Goal: Ask a question

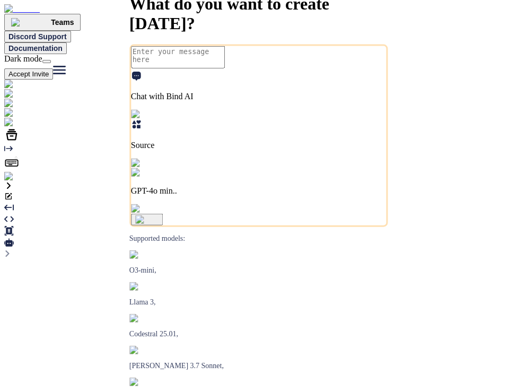
click at [18, 181] on img at bounding box center [21, 177] width 34 height 10
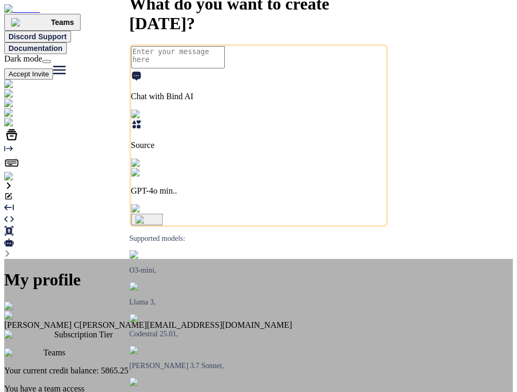
click at [111, 259] on div "My profile Saravanan C [EMAIL_ADDRESS][DOMAIN_NAME] Subscription Tier Teams You…" at bounding box center [258, 385] width 508 height 252
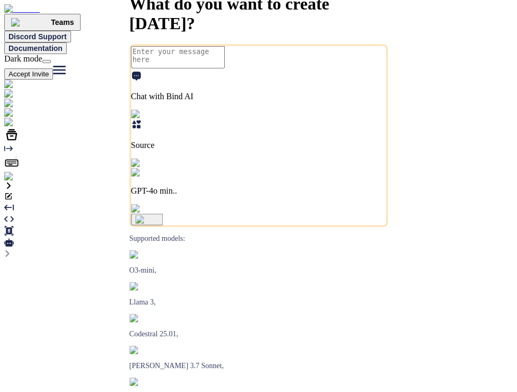
click at [6, 127] on div at bounding box center [258, 123] width 508 height 10
click at [23, 181] on img at bounding box center [21, 177] width 34 height 10
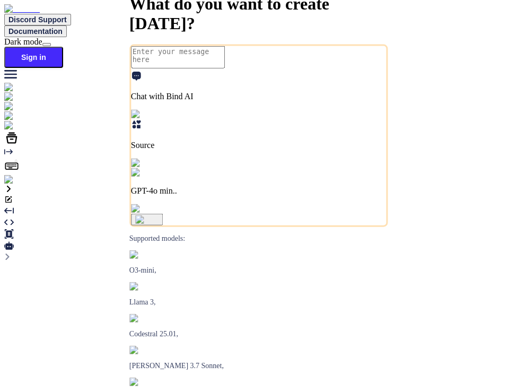
click at [13, 184] on img at bounding box center [18, 180] width 29 height 10
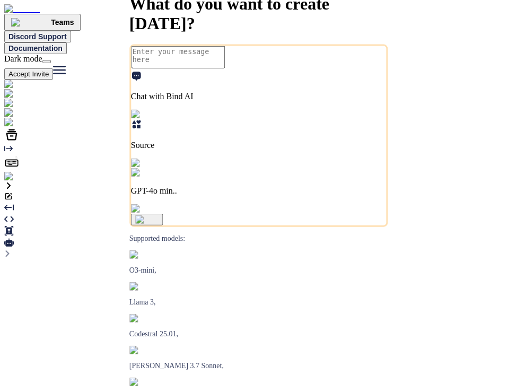
type textarea "x"
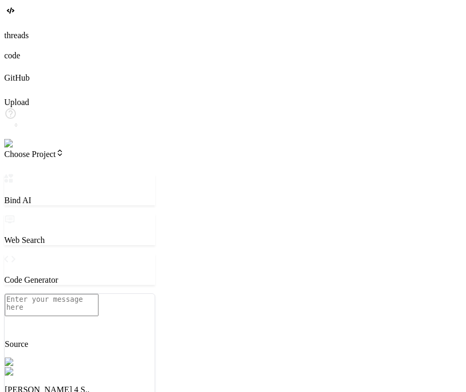
click at [69, 352] on img at bounding box center [37, 372] width 65 height 10
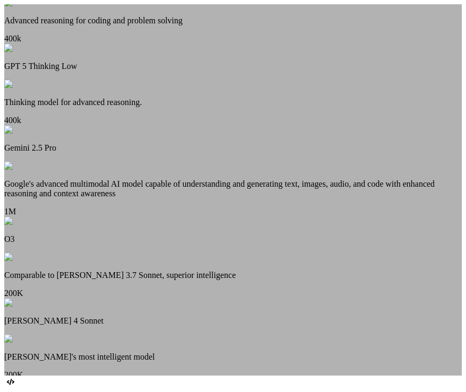
scroll to position [237, 0]
click at [227, 198] on p "Google's advanced multimodal AI model capable of understanding and generating t…" at bounding box center [233, 188] width 458 height 19
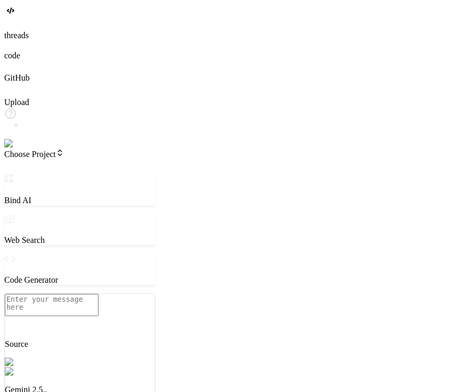
scroll to position [70, 0]
click at [95, 316] on textarea at bounding box center [52, 305] width 94 height 22
paste textarea "Create a dynamic HTML component for Webflow with smooth animations, responsive …"
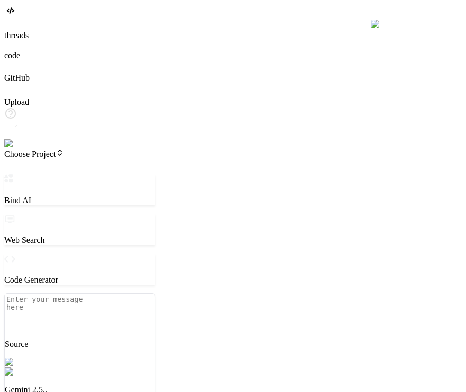
type textarea "x"
type textarea "Create a dynamic HTML component for Webflow with smooth animations, responsive …"
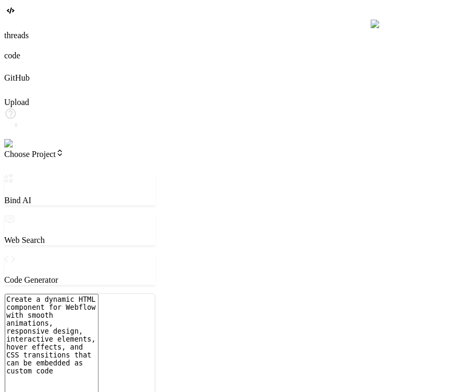
type textarea "x"
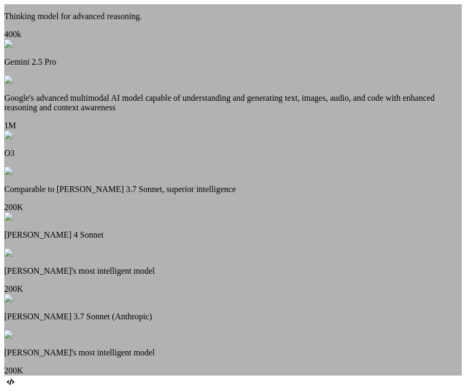
scroll to position [413, 0]
click at [250, 93] on p "Google's advanced multimodal AI model capable of understanding and generating t…" at bounding box center [233, 102] width 458 height 19
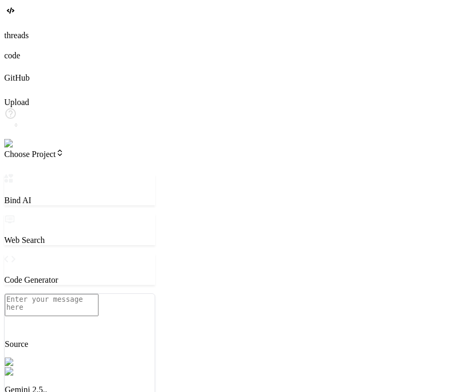
type textarea "x"
type textarea "c"
type textarea "x"
type textarea "ca"
type textarea "x"
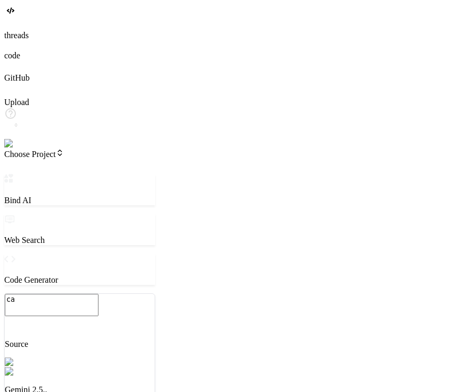
type textarea "can"
type textarea "x"
type textarea "can"
type textarea "x"
type textarea "can y"
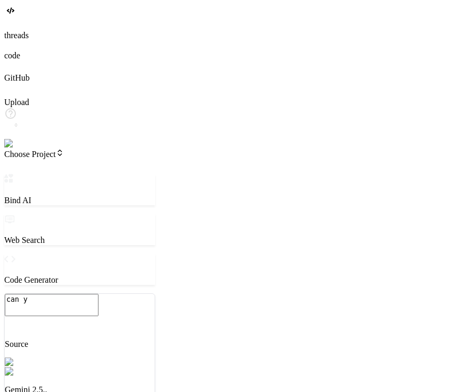
type textarea "x"
type textarea "can yo"
type textarea "x"
type textarea "can you"
type textarea "x"
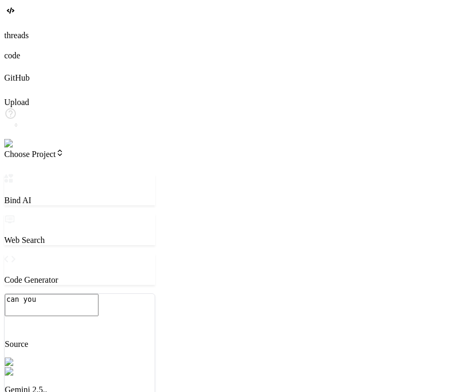
type textarea "can you"
type textarea "x"
type textarea "can you r"
type textarea "x"
type textarea "can you re"
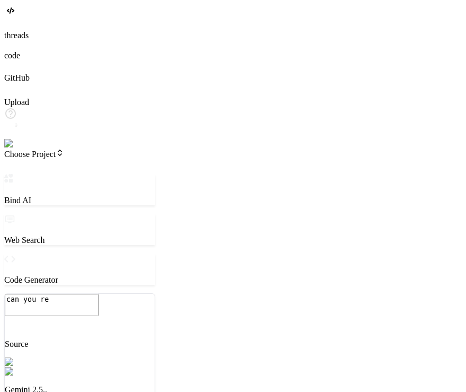
type textarea "x"
type textarea "can you rea"
type textarea "x"
type textarea "can you reac"
type textarea "x"
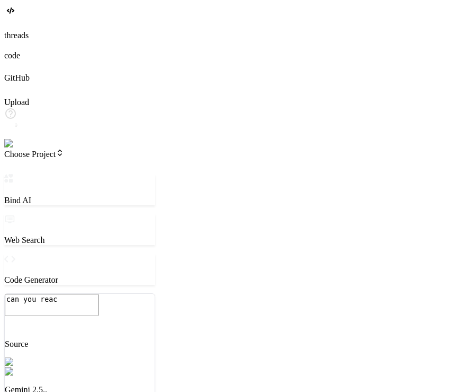
type textarea "can you react"
type textarea "x"
type textarea "can you reac"
type textarea "x"
type textarea "can you rea"
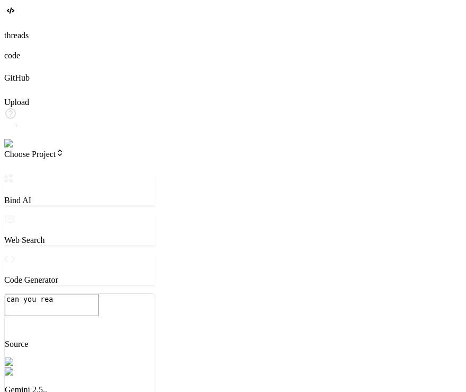
type textarea "x"
type textarea "can you re"
type textarea "x"
type textarea "can you r"
type textarea "x"
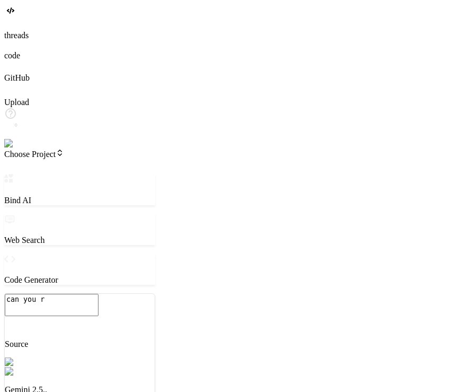
type textarea "can you"
type textarea "x"
type textarea "can you c"
type textarea "x"
type textarea "can you cr"
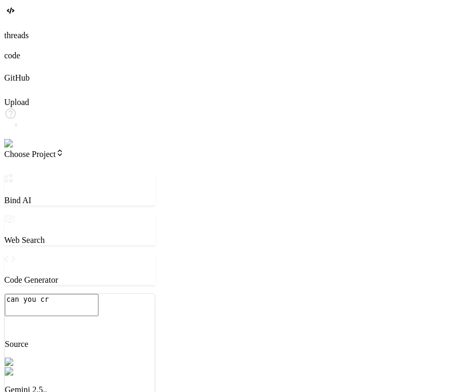
type textarea "x"
type textarea "can you cre"
type textarea "x"
type textarea "can you crea"
type textarea "x"
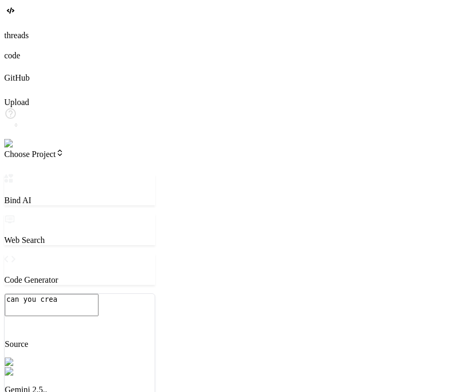
type textarea "can you creat"
type textarea "x"
type textarea "can you create"
type textarea "x"
type textarea "can you create"
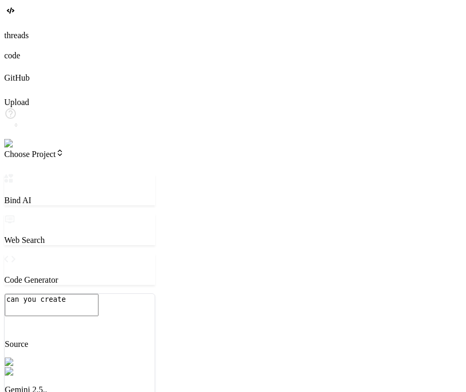
type textarea "x"
type textarea "can you create t"
type textarea "x"
type textarea "can you create th"
type textarea "x"
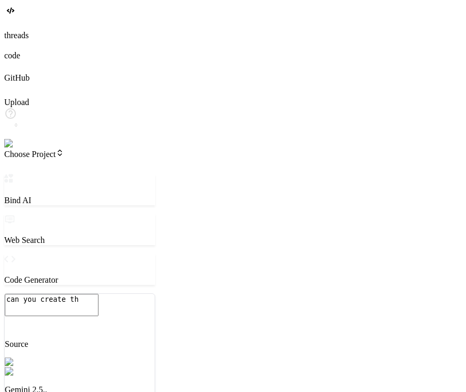
type textarea "can you create the"
type textarea "x"
type textarea "can you create the"
type textarea "x"
type textarea "can you create the j"
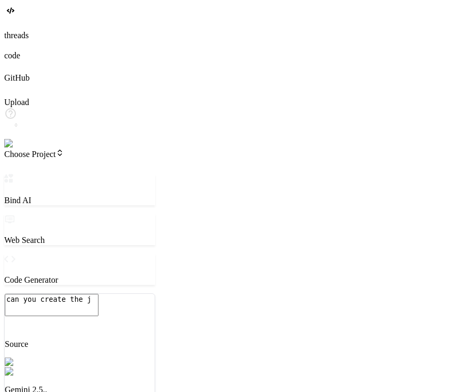
type textarea "x"
type textarea "can you create the ja"
type textarea "x"
type textarea "can you create the jav"
type textarea "x"
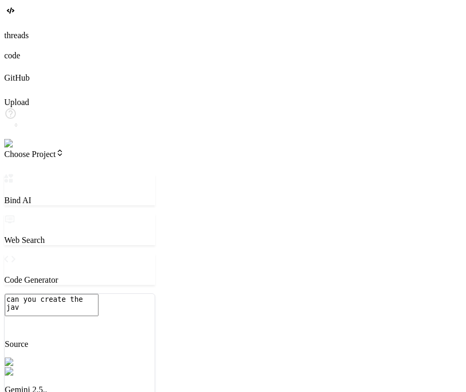
type textarea "can you create the java"
type textarea "x"
type textarea "can you create the java"
type textarea "x"
type textarea "can you create the java a"
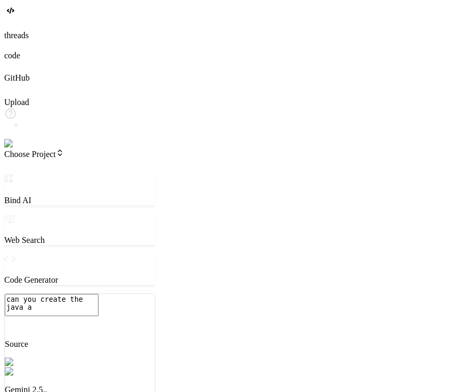
type textarea "x"
type textarea "can you create the java ap"
type textarea "x"
type textarea "can you create the java app"
type textarea "x"
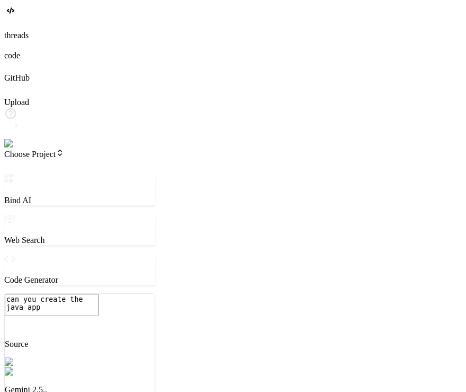
type textarea "can you create the java appl"
type textarea "x"
type textarea "can you create the java appli"
type textarea "x"
type textarea "can you create the java applic"
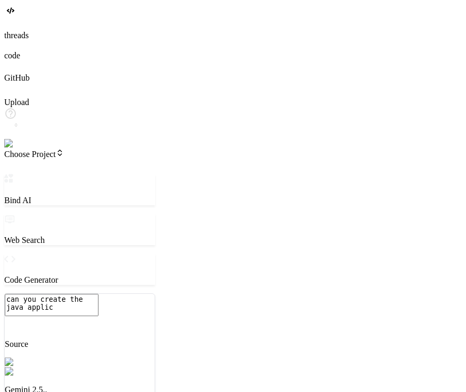
type textarea "x"
type textarea "can you create the java applica"
type textarea "x"
type textarea "can you create the java applicat"
type textarea "x"
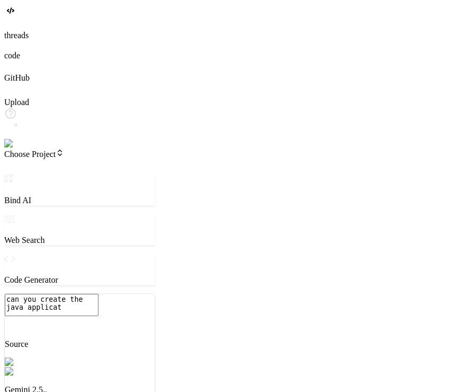
type textarea "can you create the java applicati"
type textarea "x"
type textarea "can you create the java applicatio"
type textarea "x"
type textarea "can you create the java application"
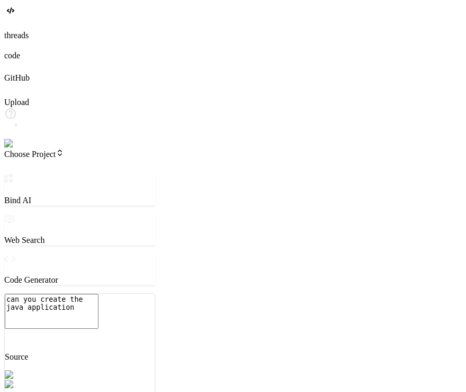
type textarea "x"
type textarea "can you create the java application?"
type textarea "x"
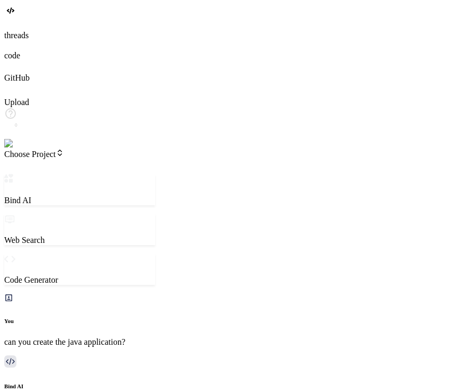
type textarea "x"
type textarea "w"
type textarea "x"
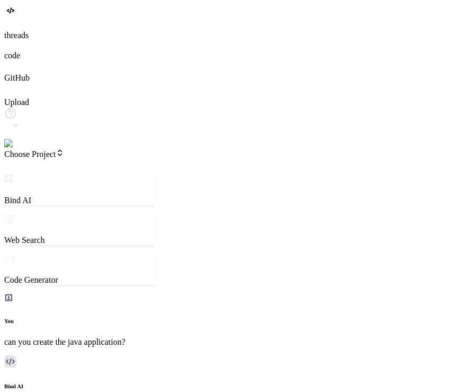
type textarea "wh"
type textarea "x"
type textarea "whh"
type textarea "x"
type textarea "whha"
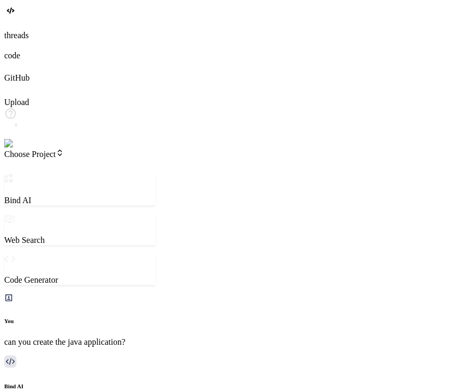
type textarea "x"
type textarea "whhat"
type textarea "x"
type textarea "whhat"
type textarea "x"
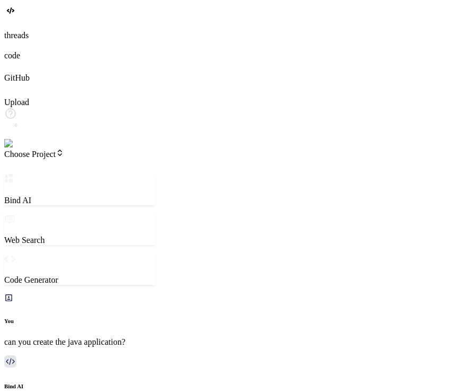
type textarea "whhat"
type textarea "x"
type textarea "whha"
type textarea "x"
type textarea "whh"
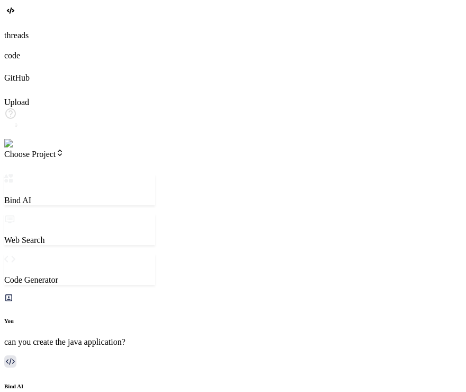
type textarea "x"
type textarea "wh"
type textarea "x"
type textarea "whh"
type textarea "x"
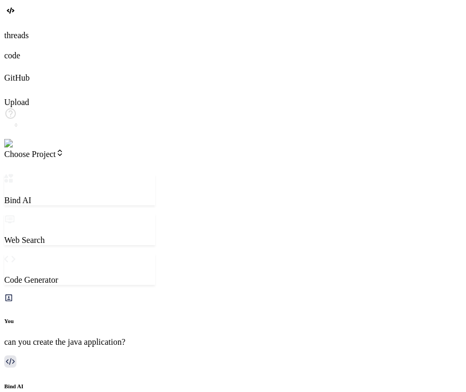
type textarea "whha"
type textarea "x"
type textarea "whhat"
type textarea "x"
type textarea "whhat"
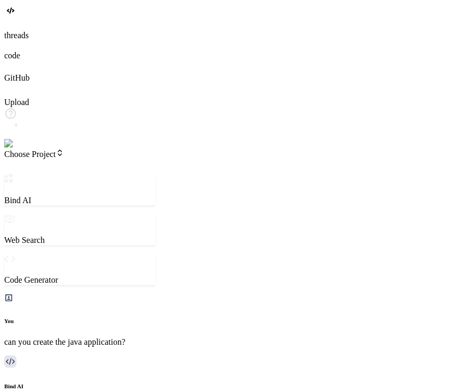
type textarea "x"
type textarea "whhat"
type textarea "x"
type textarea "whha"
type textarea "x"
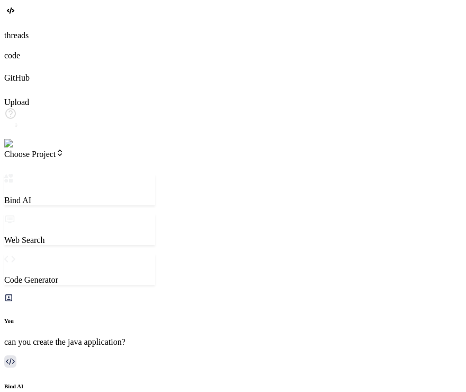
type textarea "whh"
type textarea "x"
type textarea "wh"
type textarea "x"
type textarea "wha"
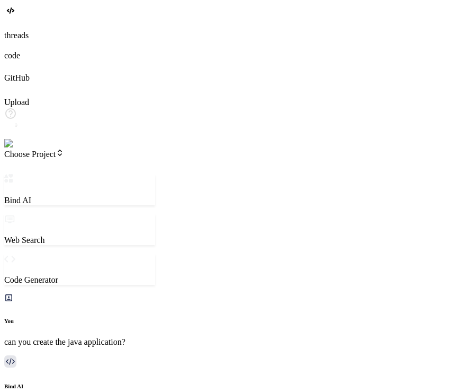
type textarea "x"
type textarea "what"
type textarea "x"
type textarea "what"
type textarea "x"
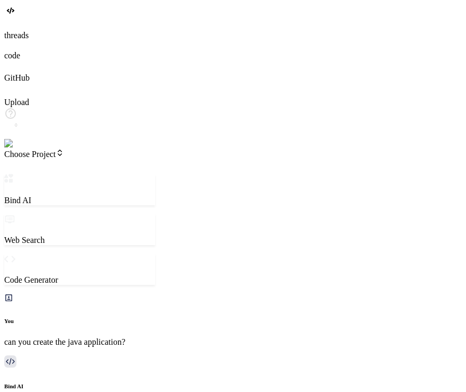
type textarea "what a"
type textarea "x"
type textarea "what ab"
type textarea "x"
type textarea "what abo"
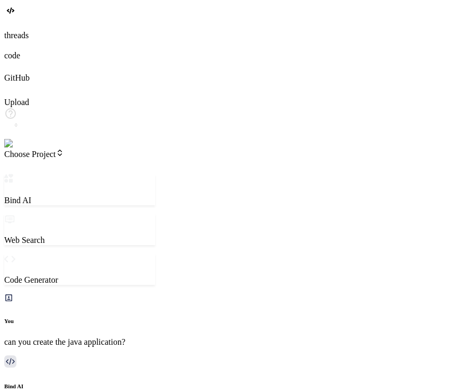
type textarea "x"
type textarea "what abou"
type textarea "x"
type textarea "what aboun"
type textarea "x"
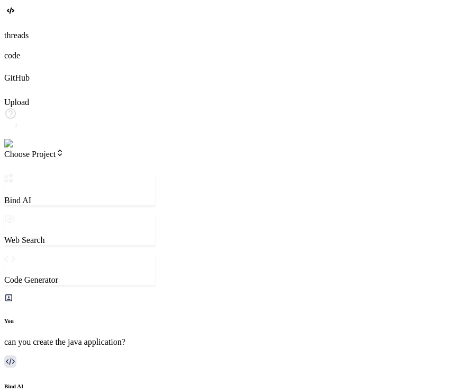
type textarea "what abount"
type textarea "x"
type textarea "what abount"
type textarea "x"
type textarea "what abount"
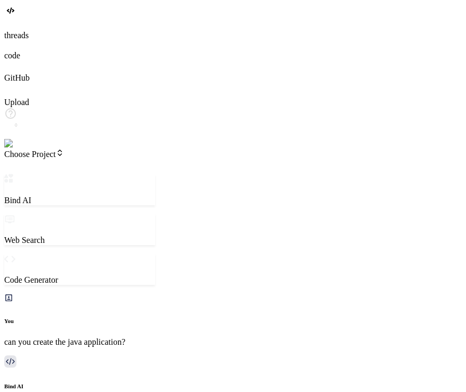
type textarea "x"
type textarea "what aboun"
type textarea "x"
type textarea "what abou"
type textarea "x"
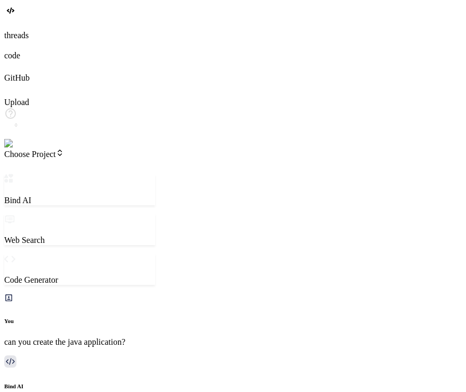
type textarea "what abo"
type textarea "x"
type textarea "what ab"
type textarea "x"
type textarea "what abo"
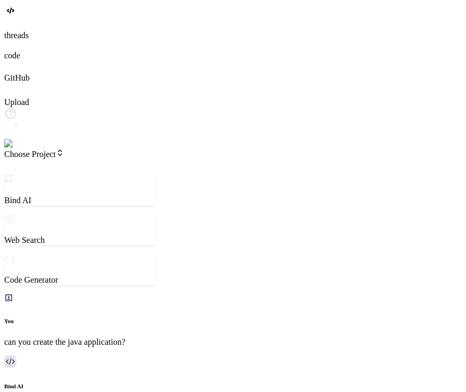
type textarea "x"
type textarea "what abou"
type textarea "x"
type textarea "what about"
type textarea "x"
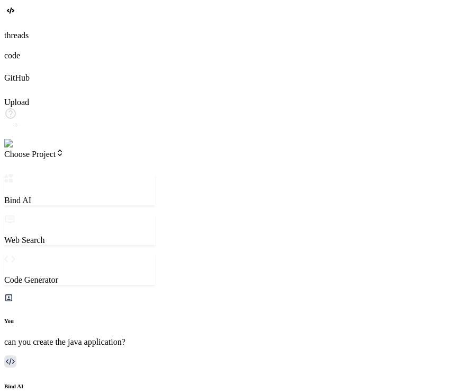
type textarea "what about"
type textarea "x"
type textarea "what about p"
type textarea "x"
type textarea "what about py"
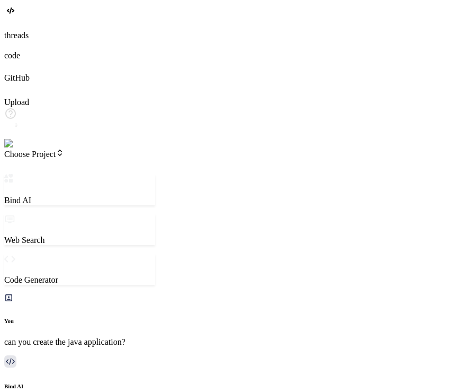
type textarea "x"
type textarea "what about pyt"
type textarea "x"
type textarea "what about pyth"
type textarea "x"
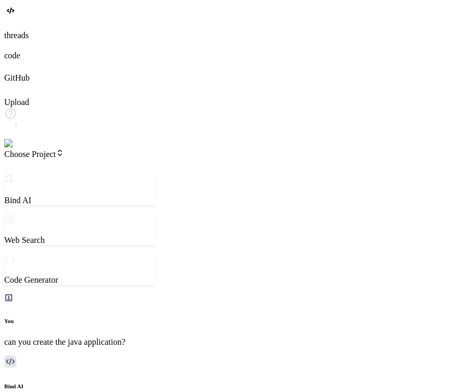
type textarea "what about pytho"
type textarea "x"
type textarea "what about python"
type textarea "x"
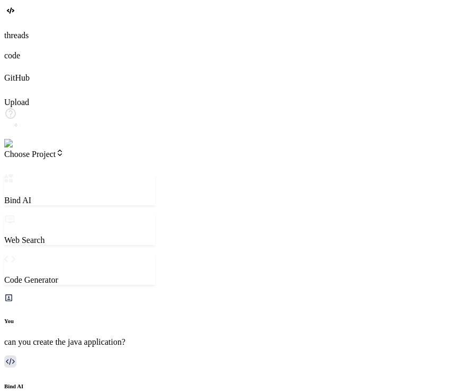
type textarea "x"
type textarea "o"
type textarea "x"
type textarea "ok"
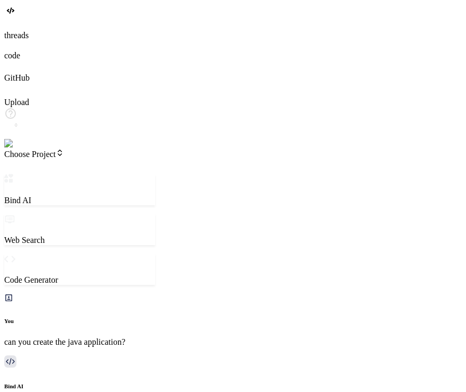
type textarea "x"
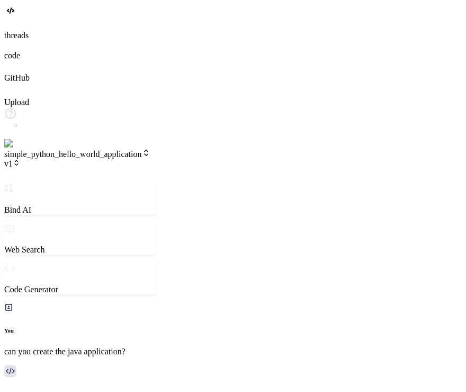
scroll to position [461, 0]
type textarea "x"
type textarea "c"
type textarea "x"
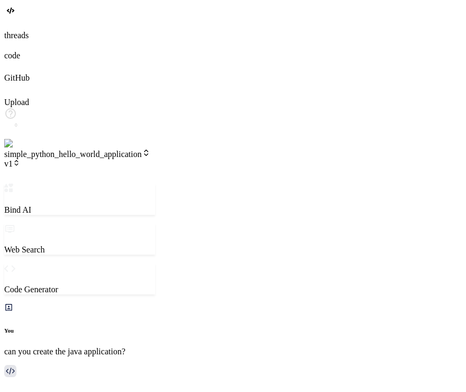
type textarea "cr"
type textarea "x"
type textarea "cre"
type textarea "x"
type textarea "crea"
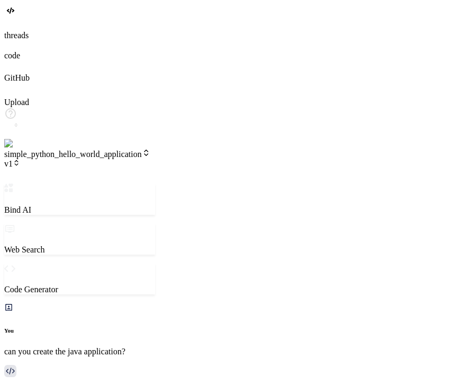
click at [20, 159] on span "v1" at bounding box center [12, 163] width 16 height 9
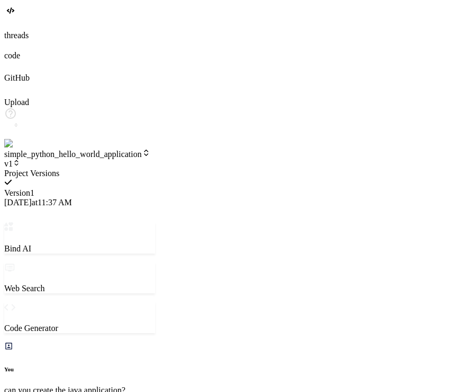
click at [155, 169] on div at bounding box center [79, 169] width 151 height 0
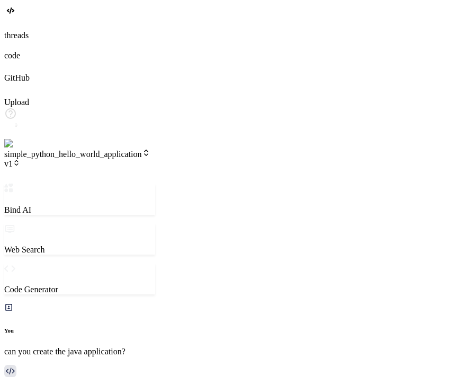
click at [20, 159] on span "v1" at bounding box center [12, 163] width 16 height 9
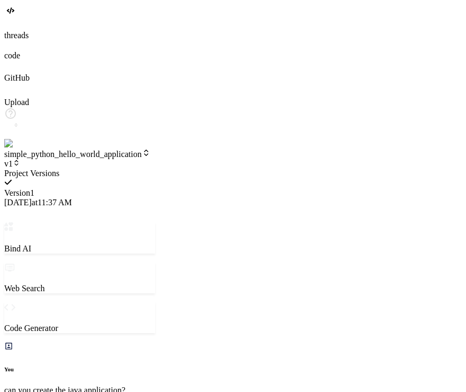
click at [155, 169] on div at bounding box center [79, 169] width 151 height 0
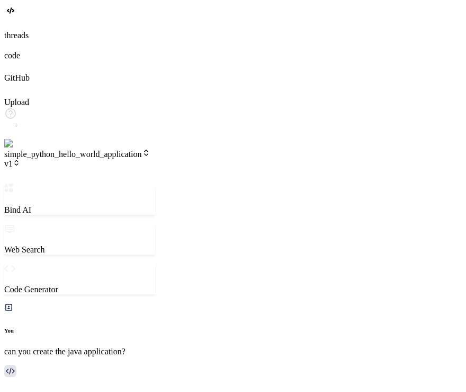
click at [20, 159] on span "v1" at bounding box center [12, 163] width 16 height 9
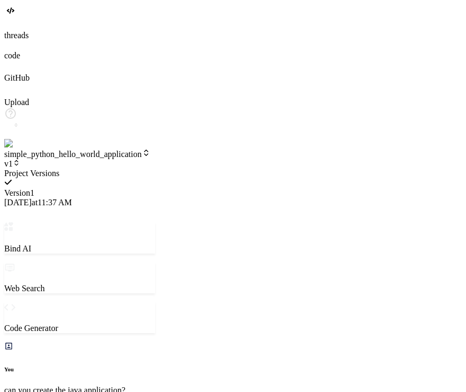
click at [155, 169] on div at bounding box center [79, 169] width 151 height 0
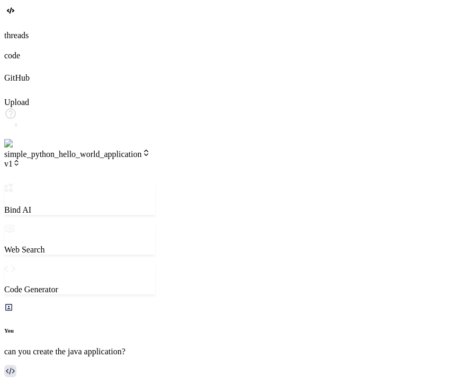
click at [20, 159] on span "v1" at bounding box center [12, 163] width 16 height 9
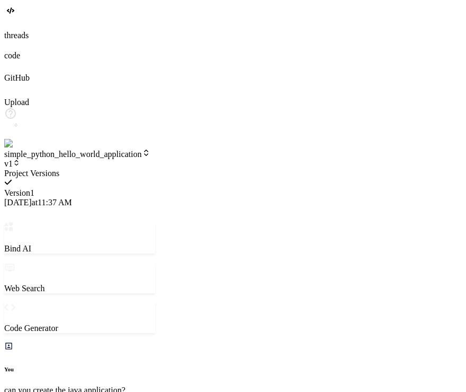
click at [155, 169] on div at bounding box center [79, 169] width 151 height 0
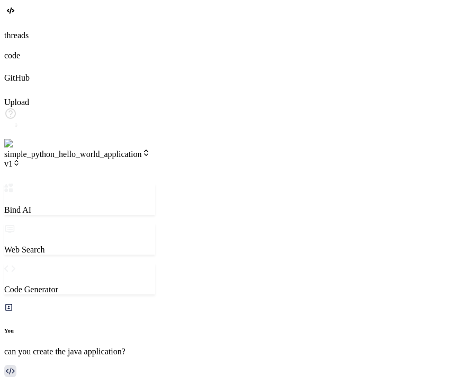
scroll to position [854, 0]
click at [20, 159] on span "v1" at bounding box center [12, 163] width 16 height 9
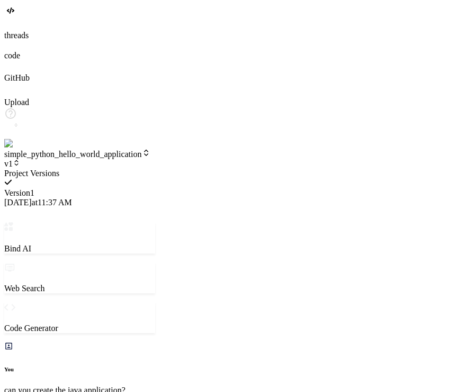
click at [155, 169] on div at bounding box center [79, 169] width 151 height 0
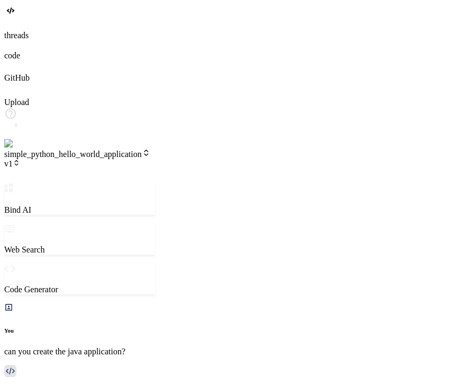
scroll to position [1149, 0]
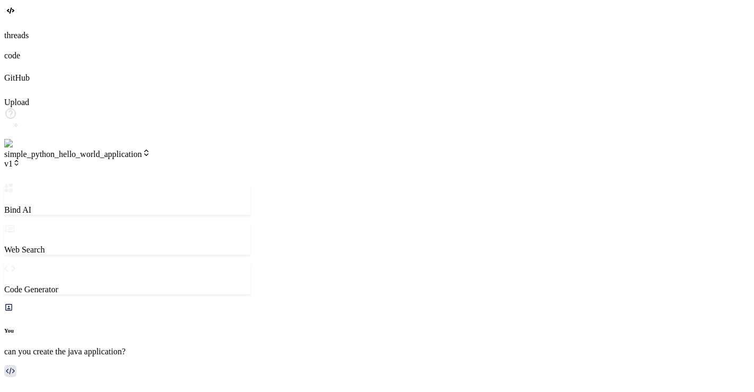
scroll to position [1008, 0]
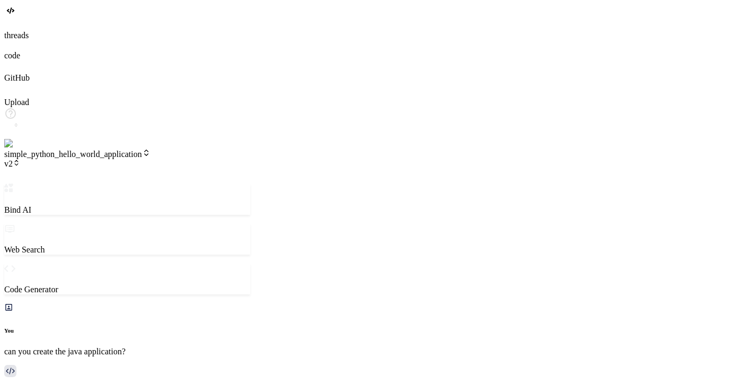
scroll to position [335, 0]
click at [151, 148] on icon at bounding box center [146, 152] width 8 height 8
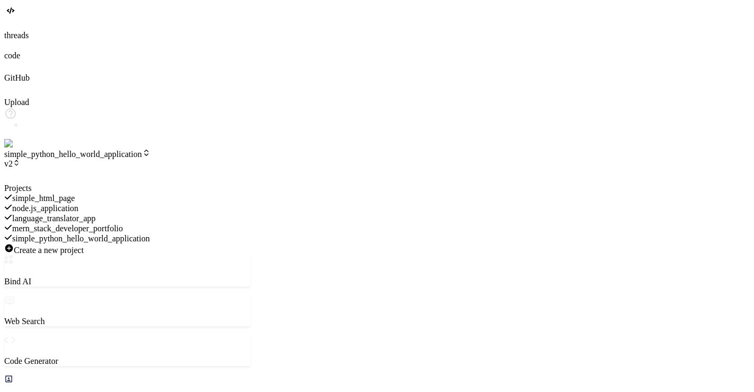
click at [231, 183] on div at bounding box center [127, 183] width 246 height 0
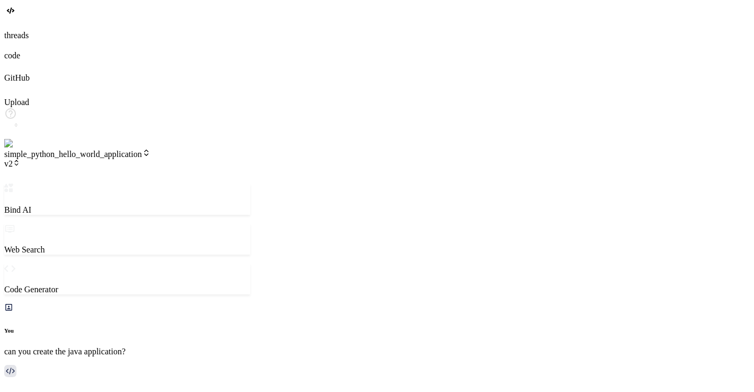
scroll to position [0, 61]
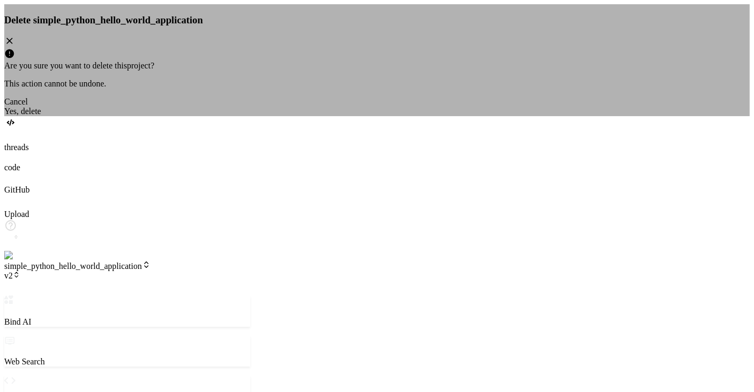
click at [430, 116] on div "Yes, delete" at bounding box center [376, 112] width 745 height 10
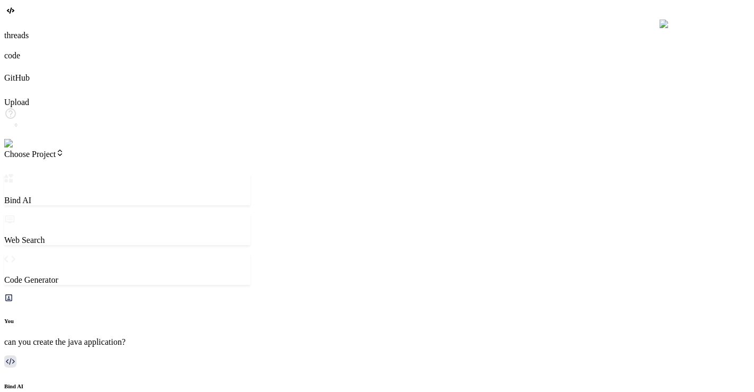
scroll to position [522, 0]
click at [14, 29] on icon at bounding box center [9, 24] width 10 height 10
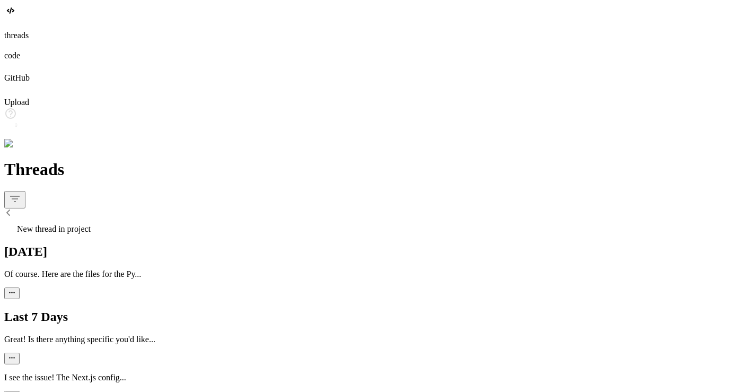
click at [15, 289] on icon "button" at bounding box center [11, 292] width 7 height 7
click at [244, 133] on span "Delete" at bounding box center [254, 129] width 21 height 8
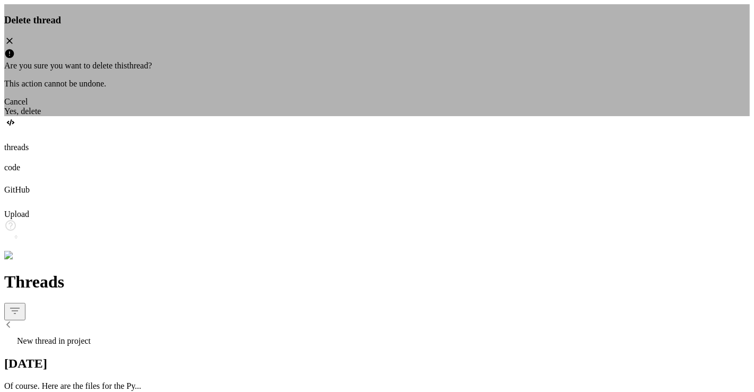
click at [409, 116] on div "Yes, delete" at bounding box center [376, 112] width 745 height 10
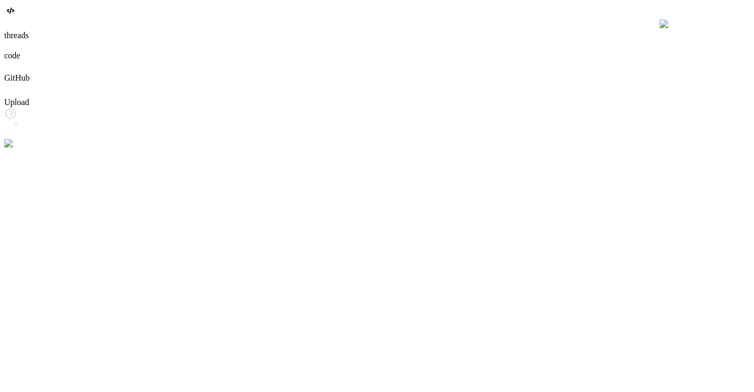
scroll to position [122, 0]
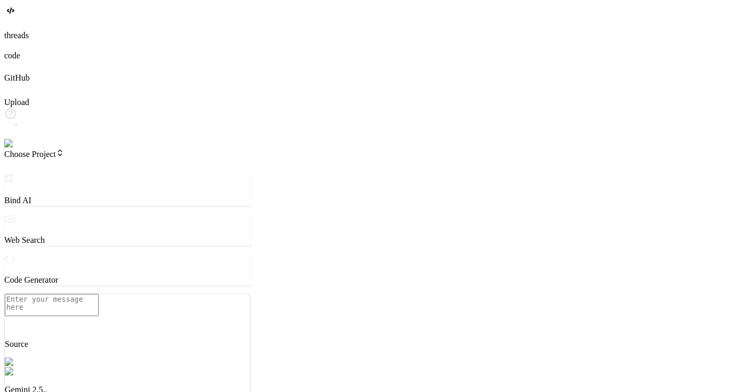
click at [8, 148] on img at bounding box center [21, 144] width 34 height 10
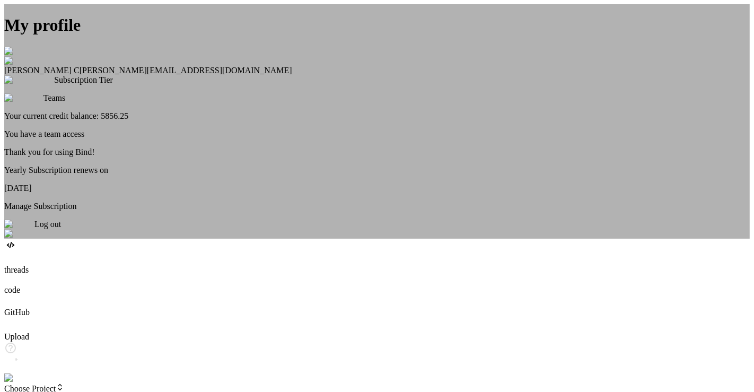
click at [414, 239] on div "Log out" at bounding box center [376, 228] width 745 height 19
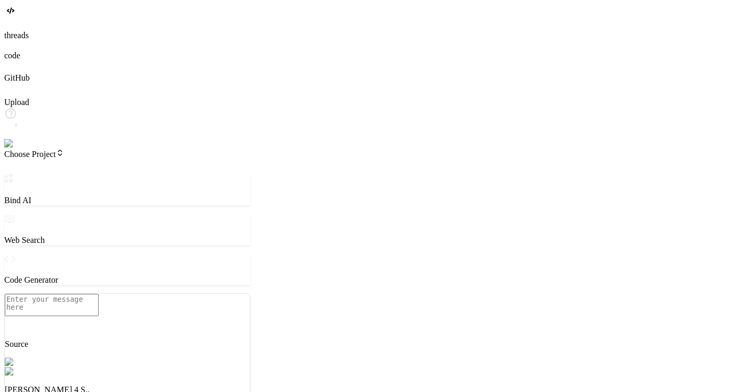
scroll to position [163, 0]
